Goal: Transaction & Acquisition: Download file/media

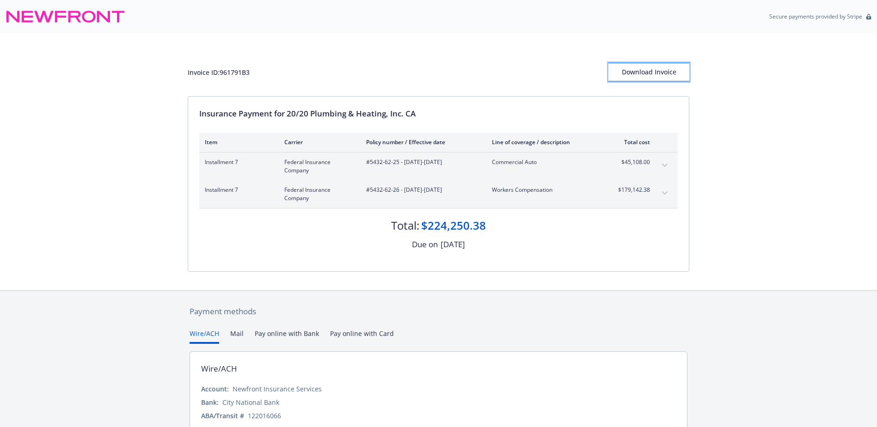
click at [666, 69] on div "Download Invoice" at bounding box center [648, 72] width 81 height 18
